Goal: Transaction & Acquisition: Register for event/course

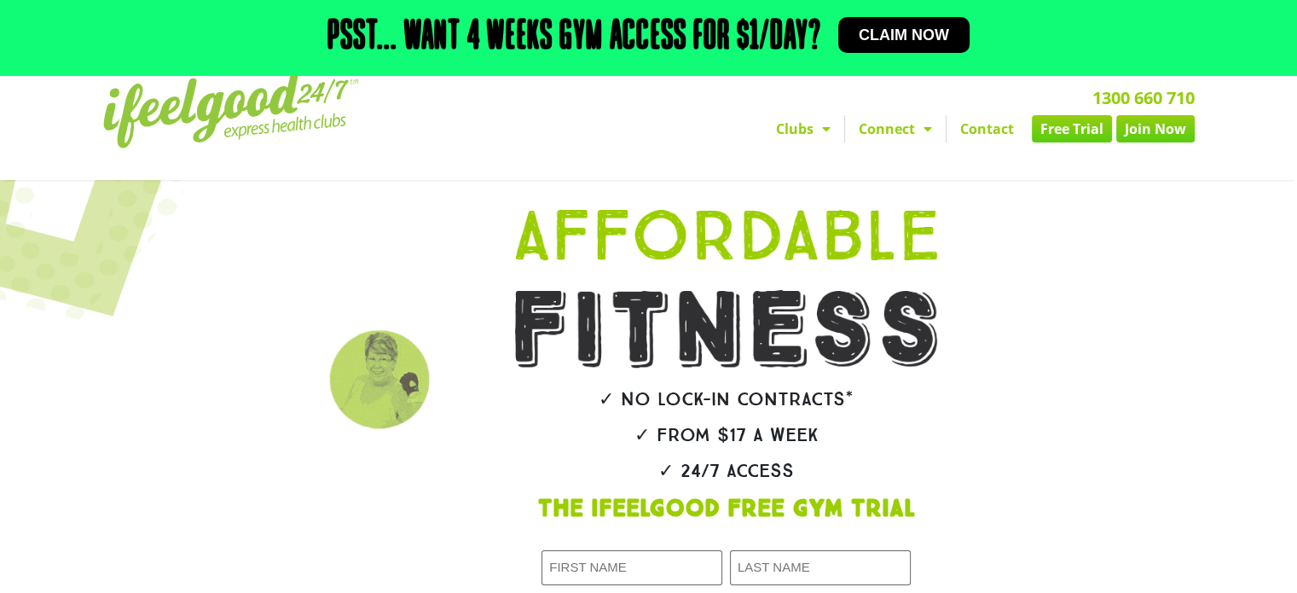
scroll to position [20, 0]
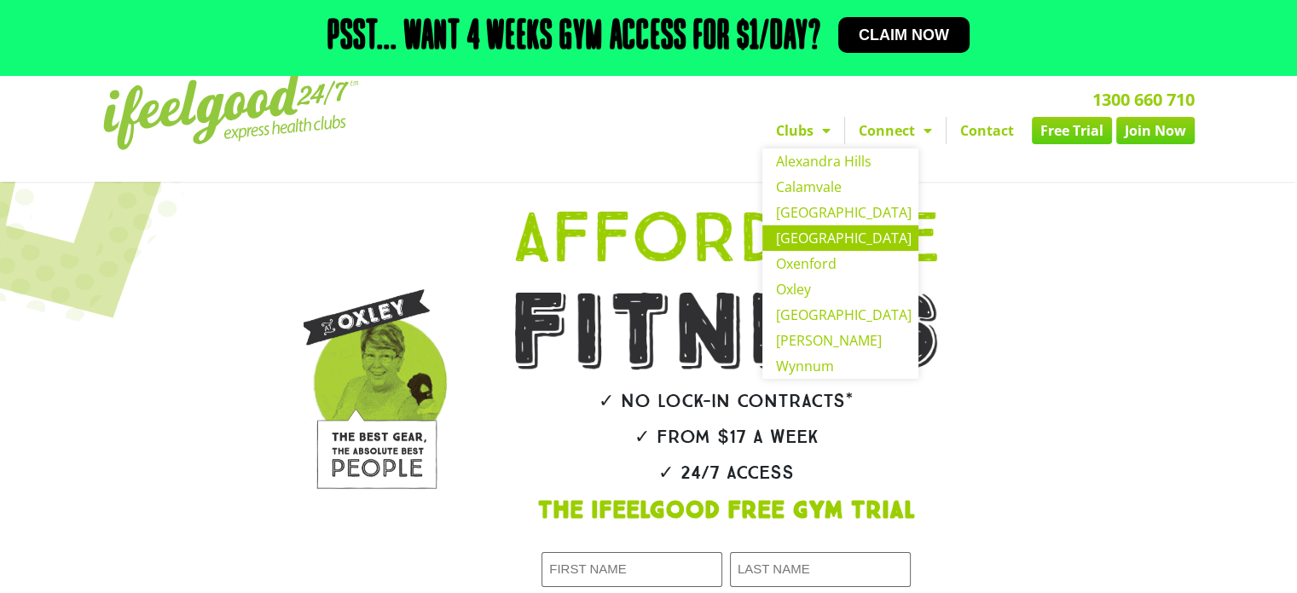
click at [818, 245] on link "[GEOGRAPHIC_DATA]" at bounding box center [840, 238] width 156 height 26
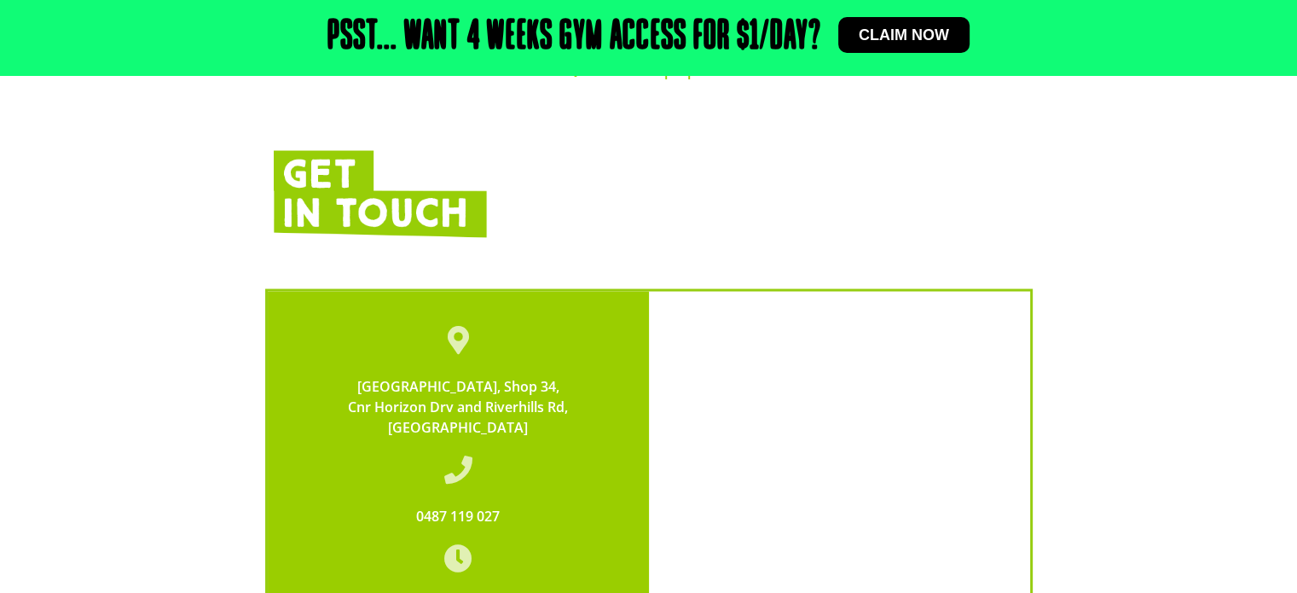
scroll to position [2984, 0]
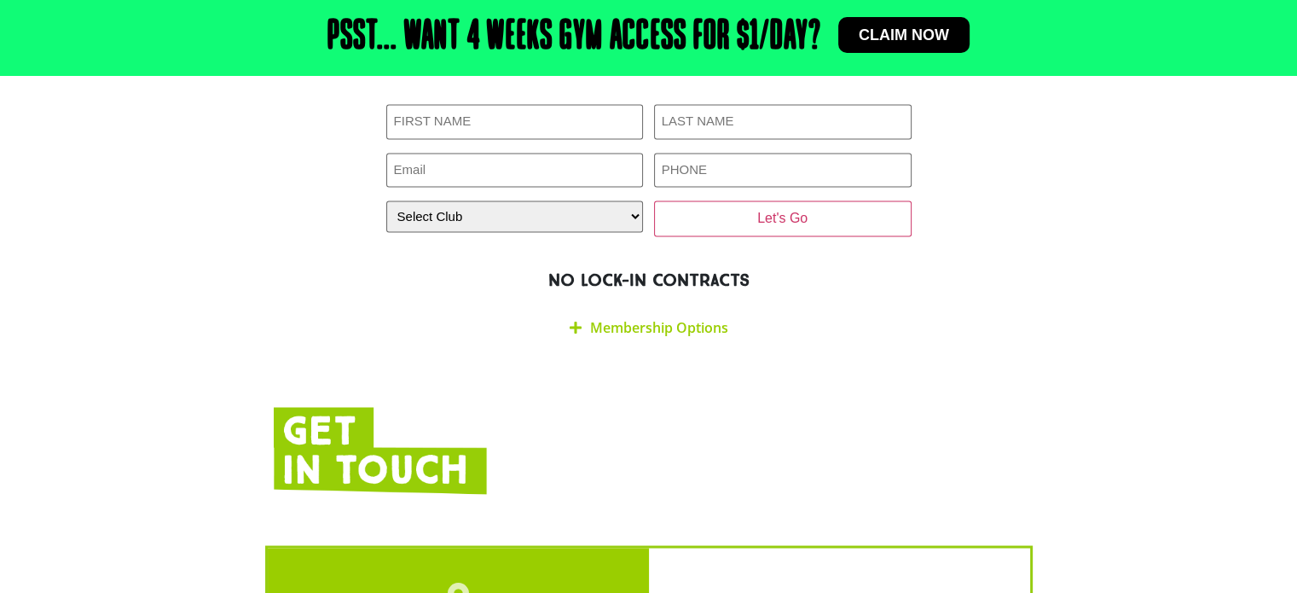
click at [635, 317] on link "Membership Options" at bounding box center [659, 326] width 138 height 19
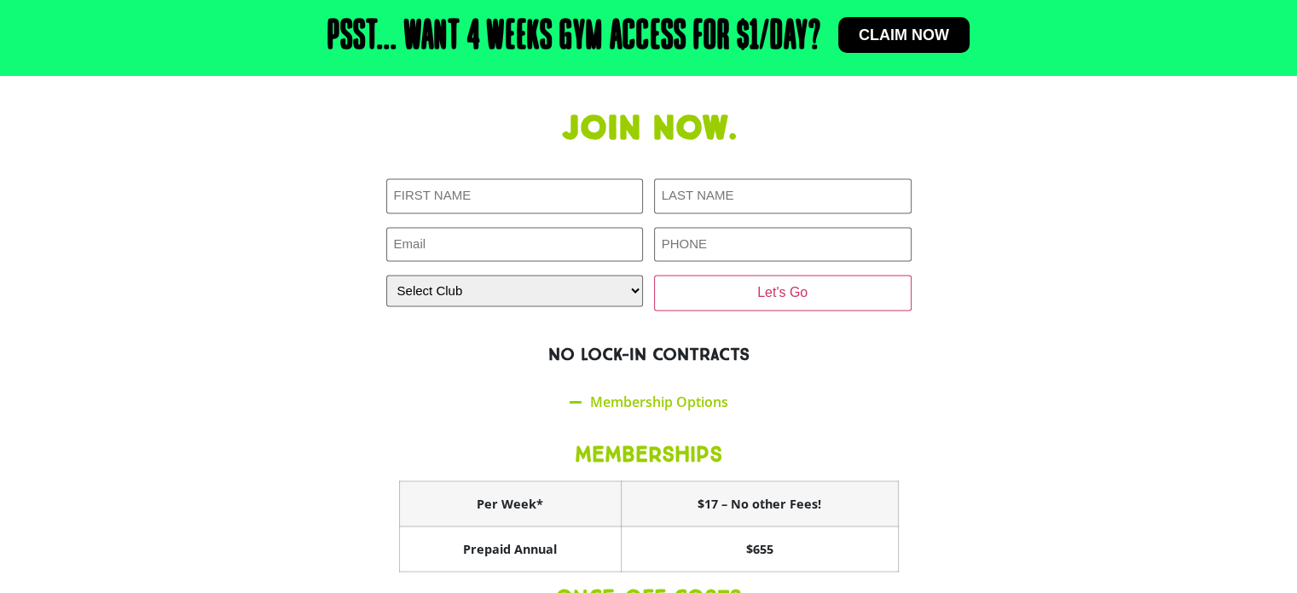
scroll to position [2909, 0]
click at [887, 23] on link "Claim now" at bounding box center [903, 35] width 131 height 36
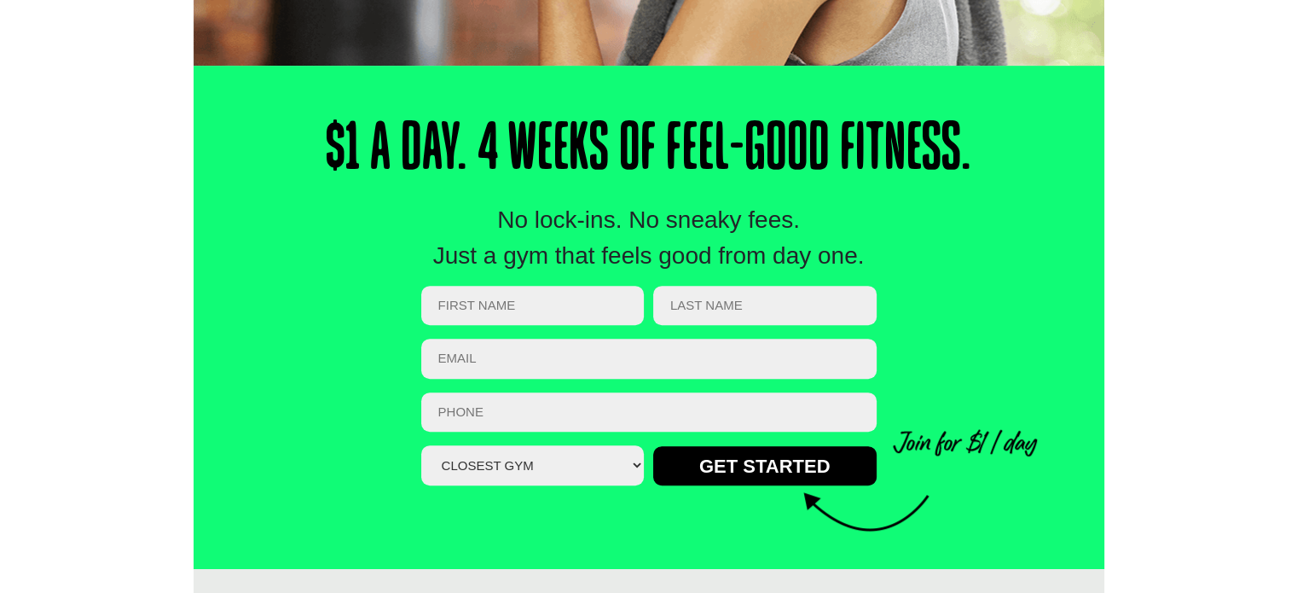
scroll to position [558, 0]
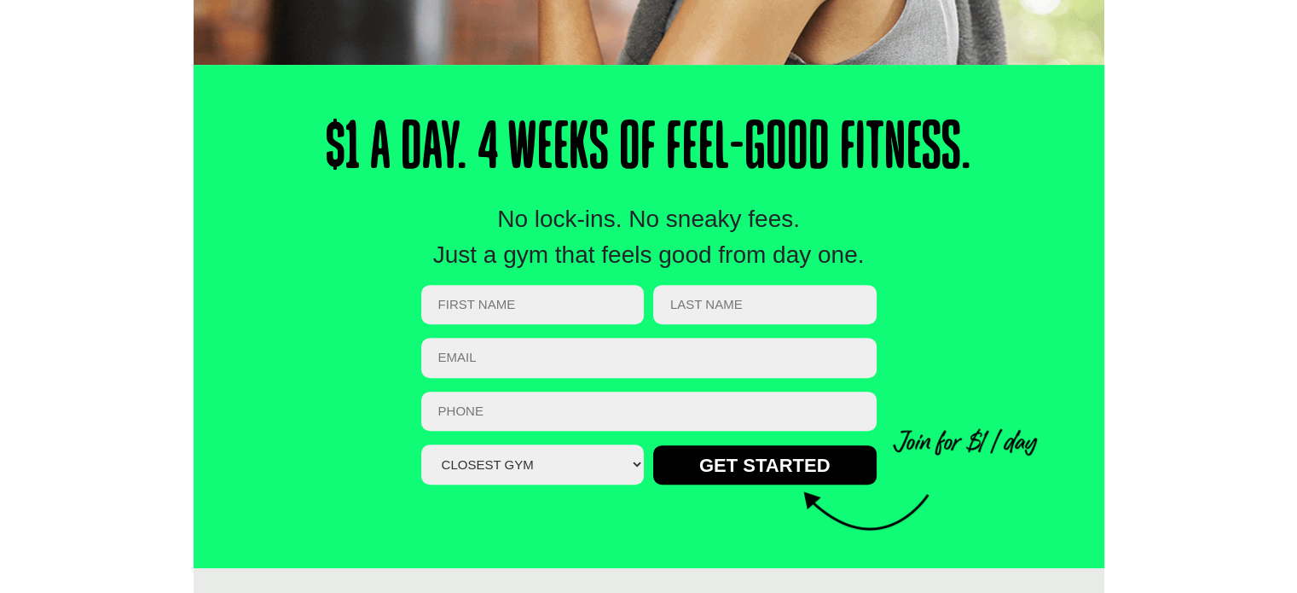
click at [628, 462] on select "Closest Gym Alexandra Hills Calamvale Coopers Plains Middle Park Oxley Park Rid…" at bounding box center [532, 464] width 223 height 40
select select "[GEOGRAPHIC_DATA]"
click at [421, 444] on select "Closest Gym Alexandra Hills Calamvale Coopers Plains Middle Park Oxley Park Rid…" at bounding box center [532, 464] width 223 height 40
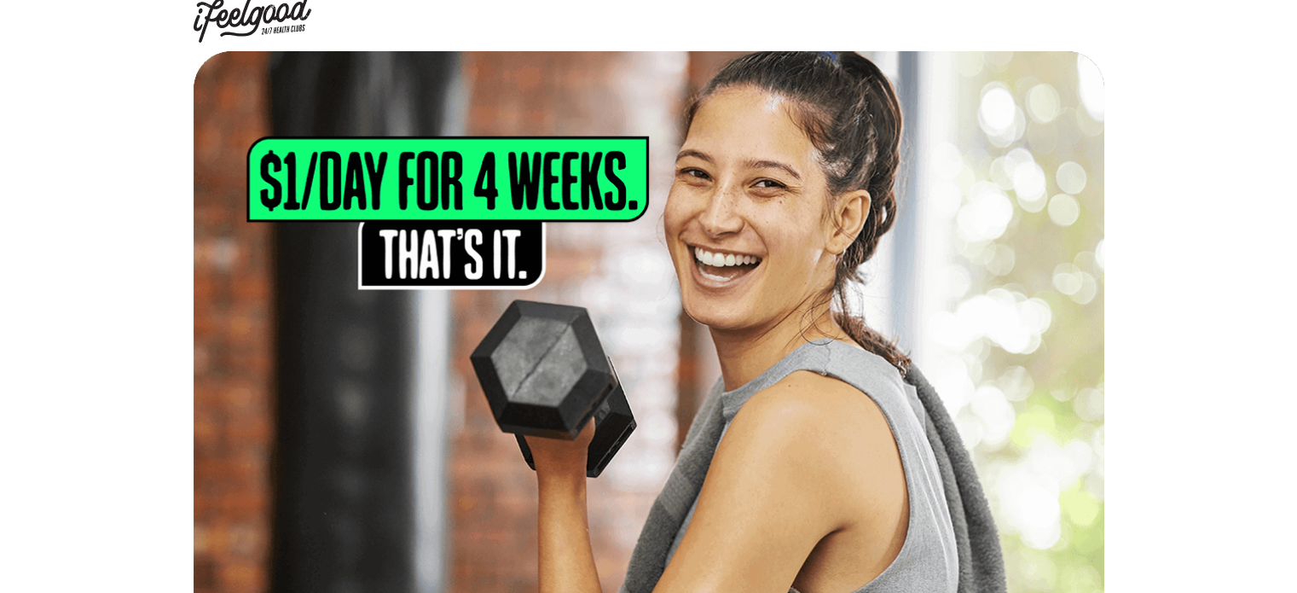
scroll to position [23, 0]
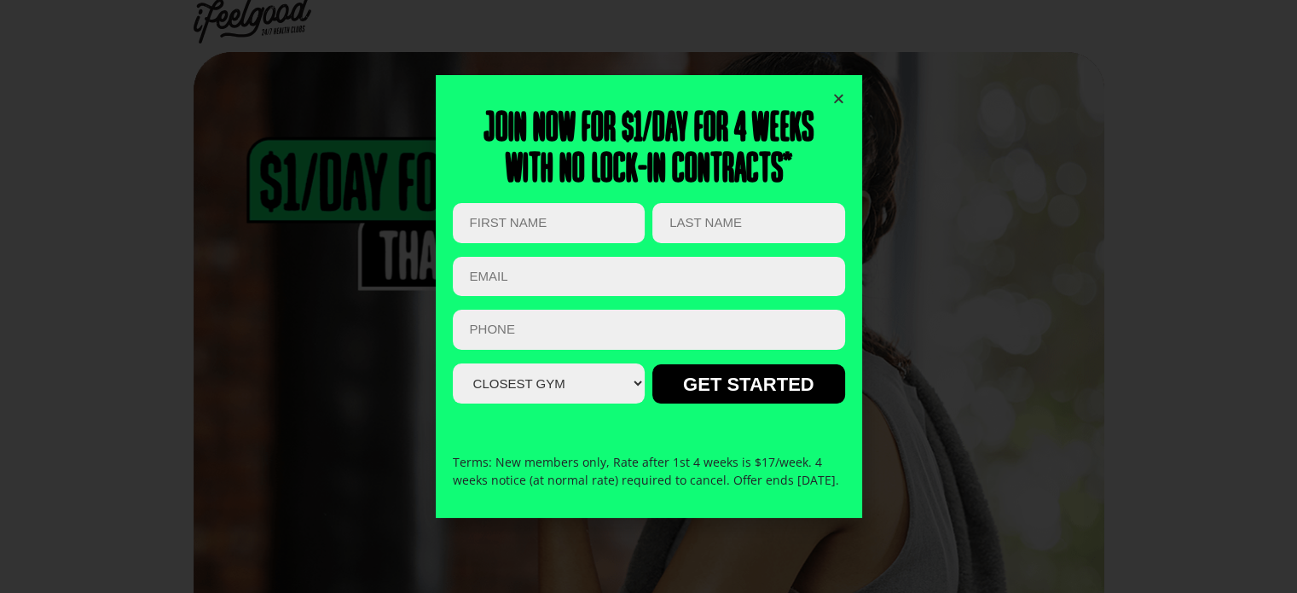
click at [600, 223] on input "First Name (Required)" at bounding box center [549, 223] width 192 height 40
type input "Matthew"
click at [734, 216] on input "Last Name (Required)" at bounding box center [748, 223] width 192 height 40
type input "D'Occhio"
click at [668, 257] on input "Email (Required)" at bounding box center [649, 277] width 392 height 40
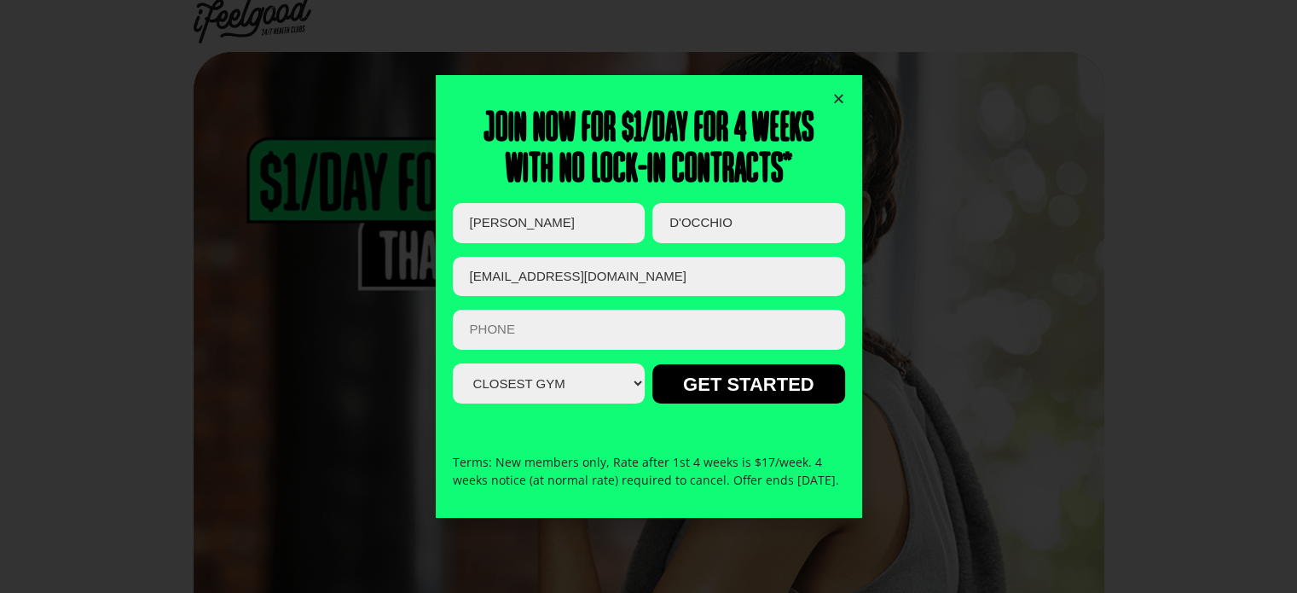
type input "matthewdocchio@gmail.com"
click at [639, 372] on select "Closest Gym Alexandra Hills Calamvale Coopers Plains Middle Park Oxley Park Rid…" at bounding box center [549, 383] width 192 height 40
select select "[GEOGRAPHIC_DATA]"
click at [453, 363] on select "Closest Gym Alexandra Hills Calamvale Coopers Plains Middle Park Oxley Park Rid…" at bounding box center [549, 383] width 192 height 40
click at [542, 315] on input "Phone (Required)" at bounding box center [649, 330] width 392 height 40
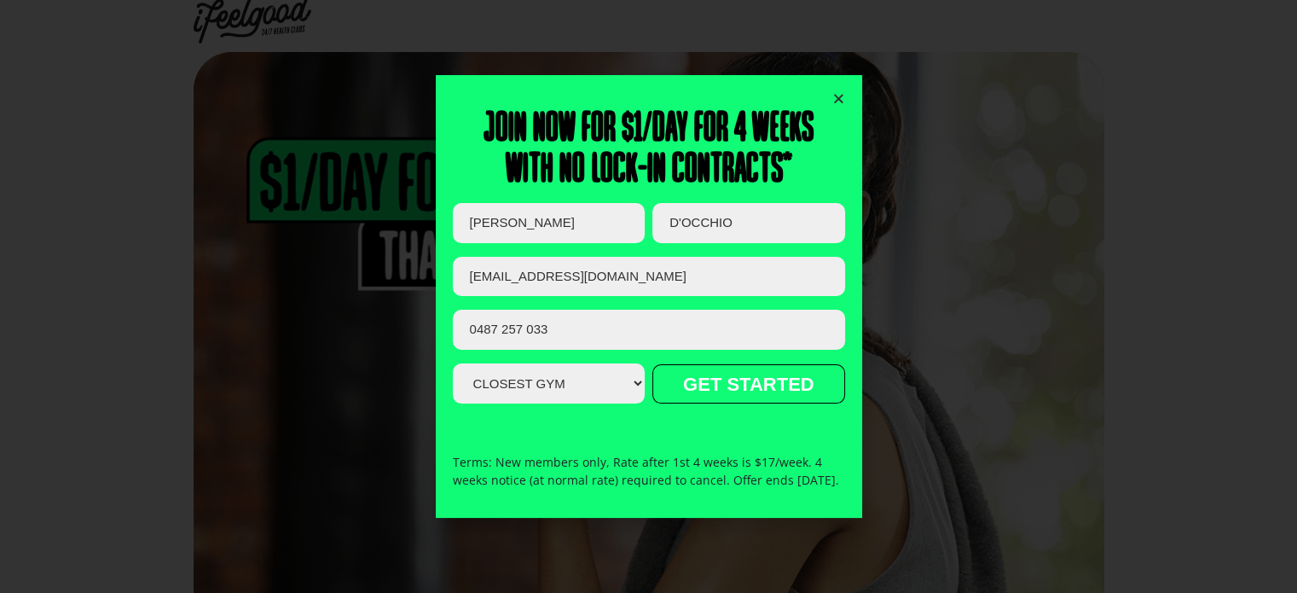
type input "0487 257 033"
click at [761, 383] on input "GET STARTED" at bounding box center [748, 383] width 192 height 39
click at [726, 367] on input "GET STARTED" at bounding box center [748, 383] width 192 height 39
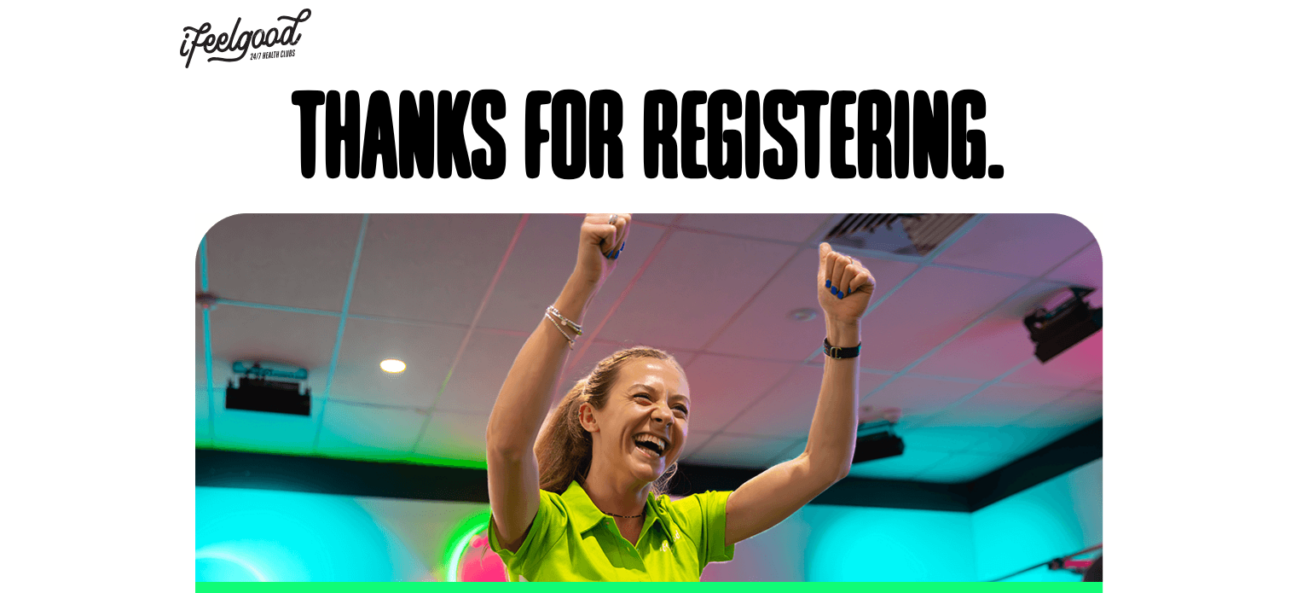
click at [252, 48] on img at bounding box center [245, 39] width 131 height 60
click at [223, 47] on img at bounding box center [245, 39] width 131 height 60
click at [200, 50] on img at bounding box center [245, 39] width 131 height 60
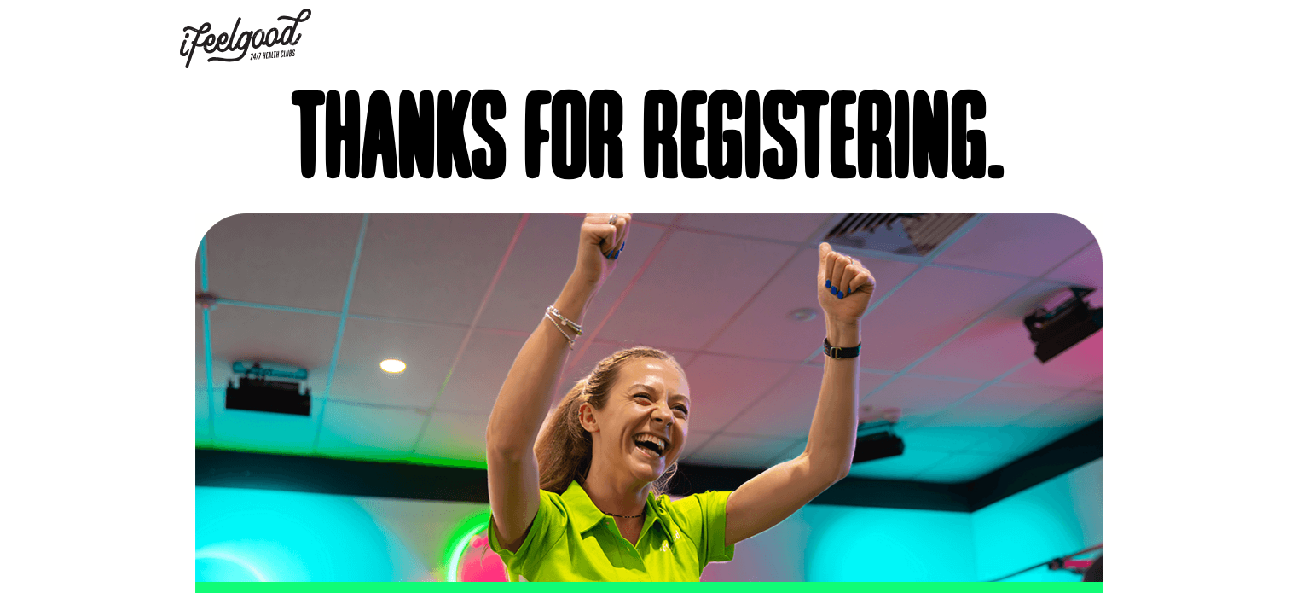
click at [200, 50] on img at bounding box center [245, 39] width 131 height 60
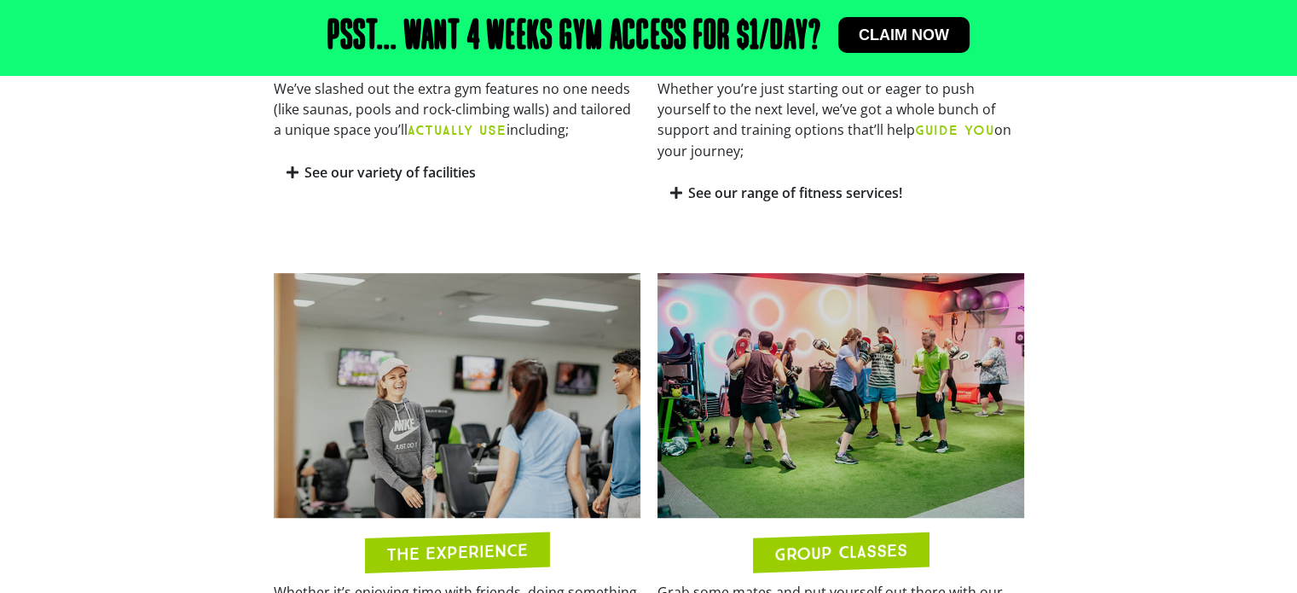
scroll to position [923, 0]
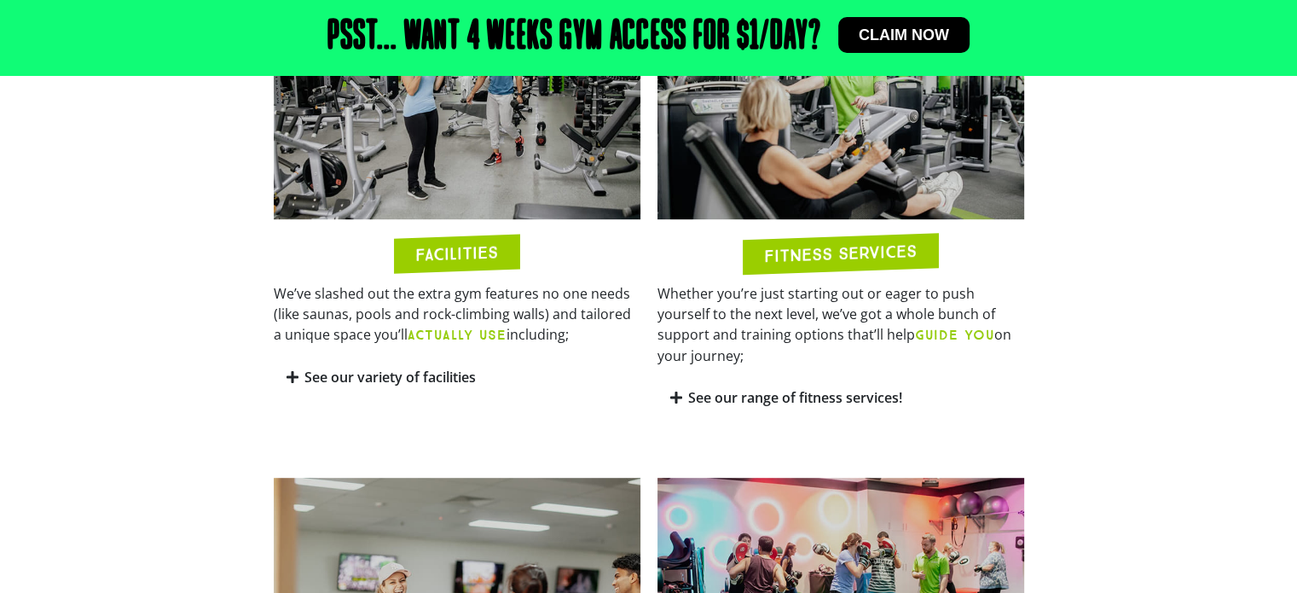
click at [389, 374] on link "See our variety of facilities" at bounding box center [389, 376] width 171 height 19
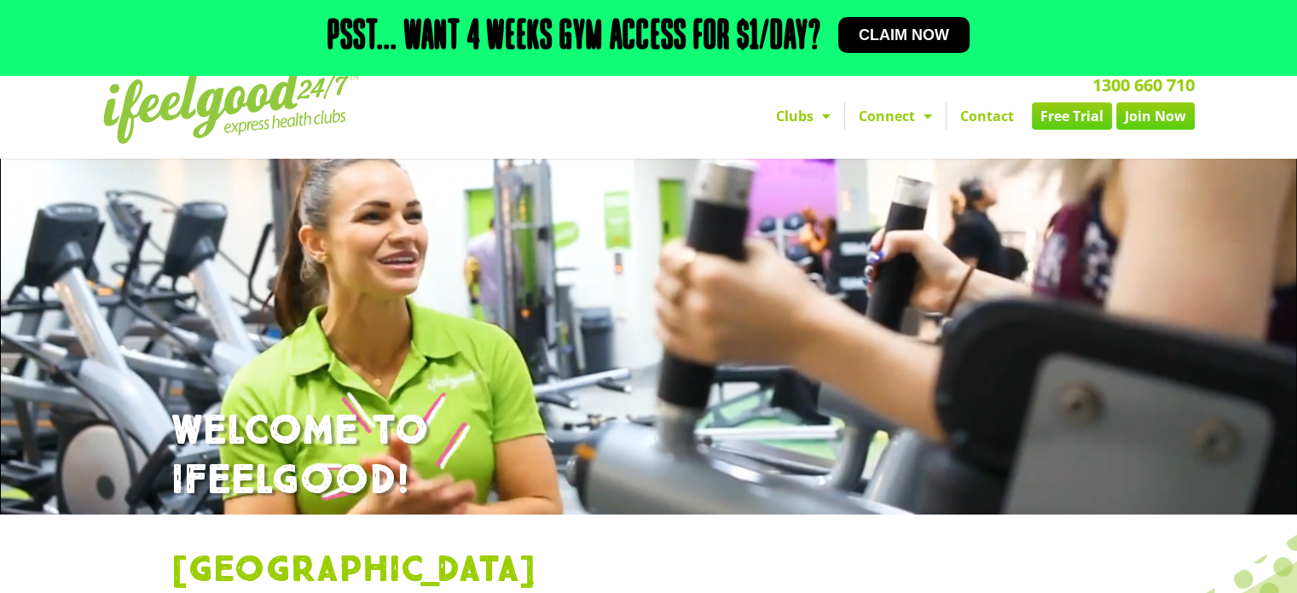
scroll to position [0, 0]
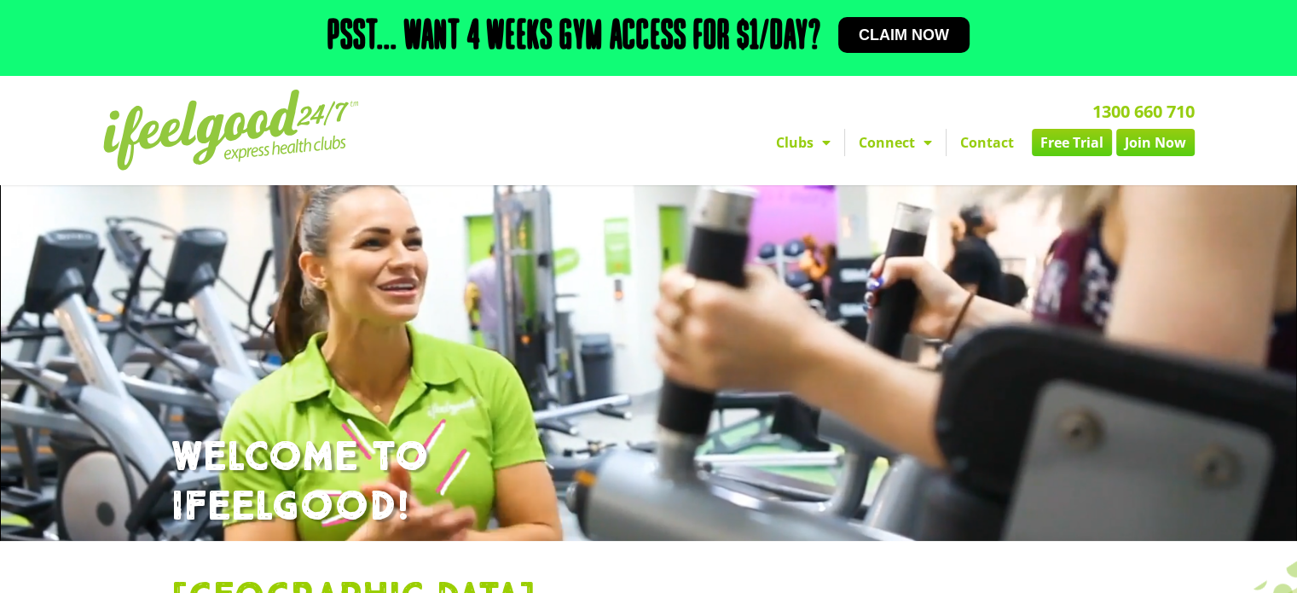
click at [1068, 147] on link "Free Trial" at bounding box center [1072, 142] width 80 height 27
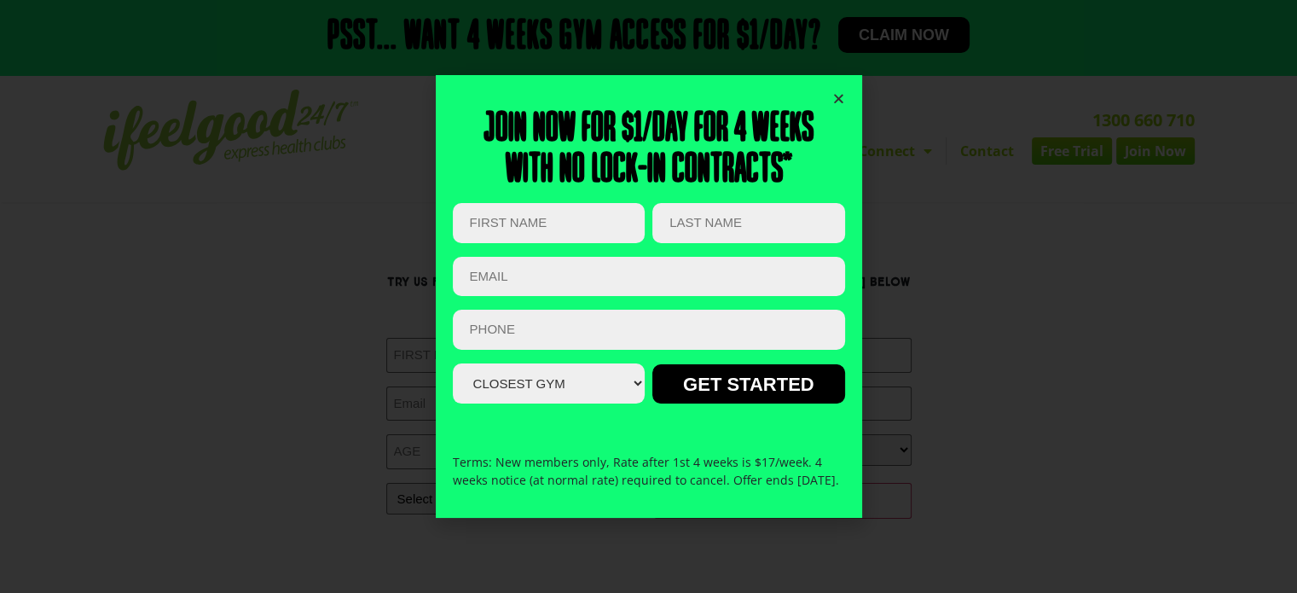
click at [834, 92] on icon "Close" at bounding box center [838, 98] width 13 height 13
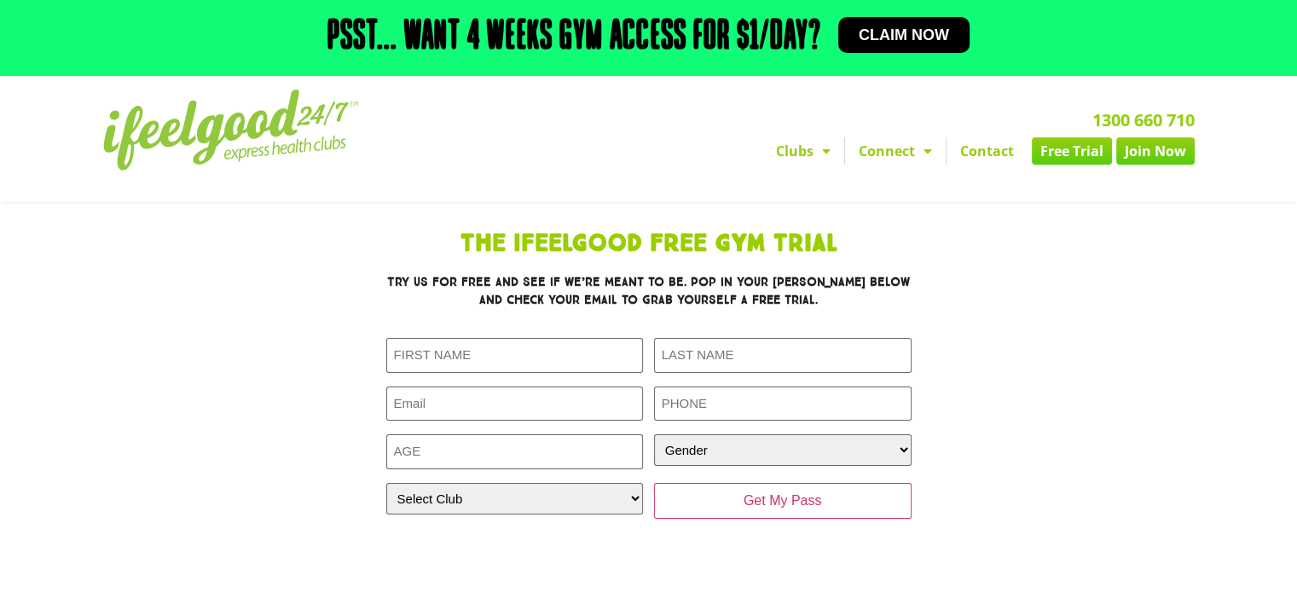
click at [834, 90] on div "1300 660 710 Clubs [GEOGRAPHIC_DATA] [GEOGRAPHIC_DATA] [GEOGRAPHIC_DATA] [GEOGR…" at bounding box center [843, 138] width 720 height 115
